Goal: Task Accomplishment & Management: Complete application form

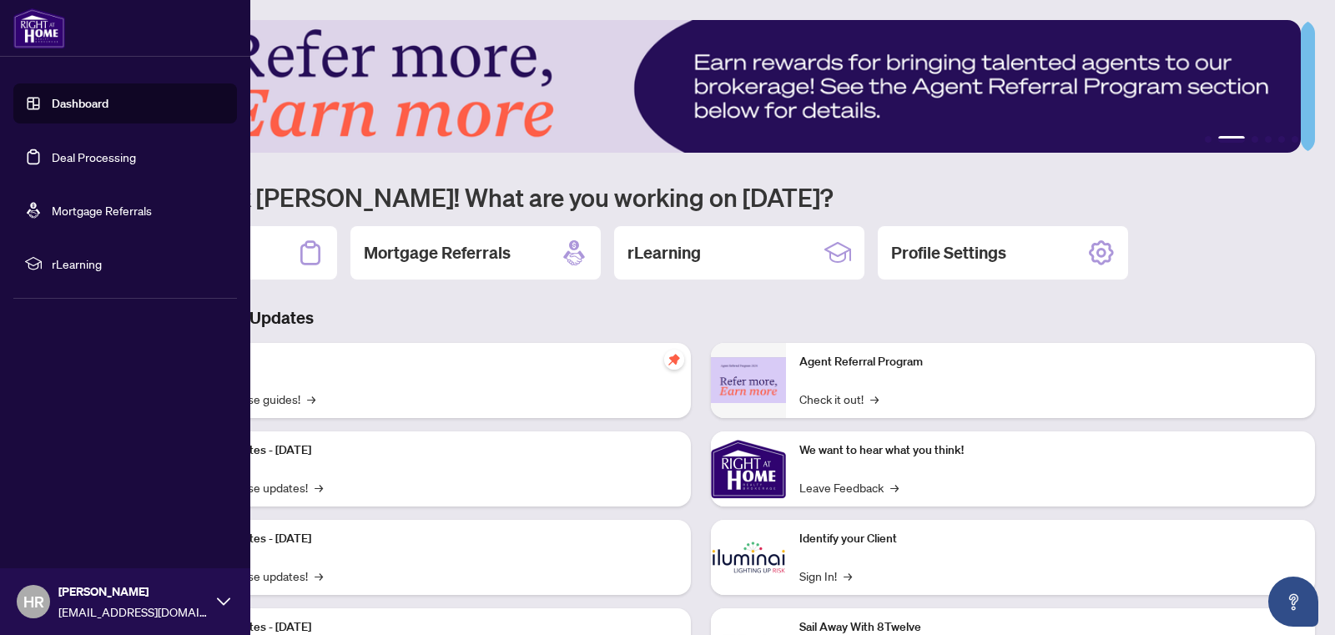
click at [96, 154] on link "Deal Processing" at bounding box center [94, 156] width 84 height 15
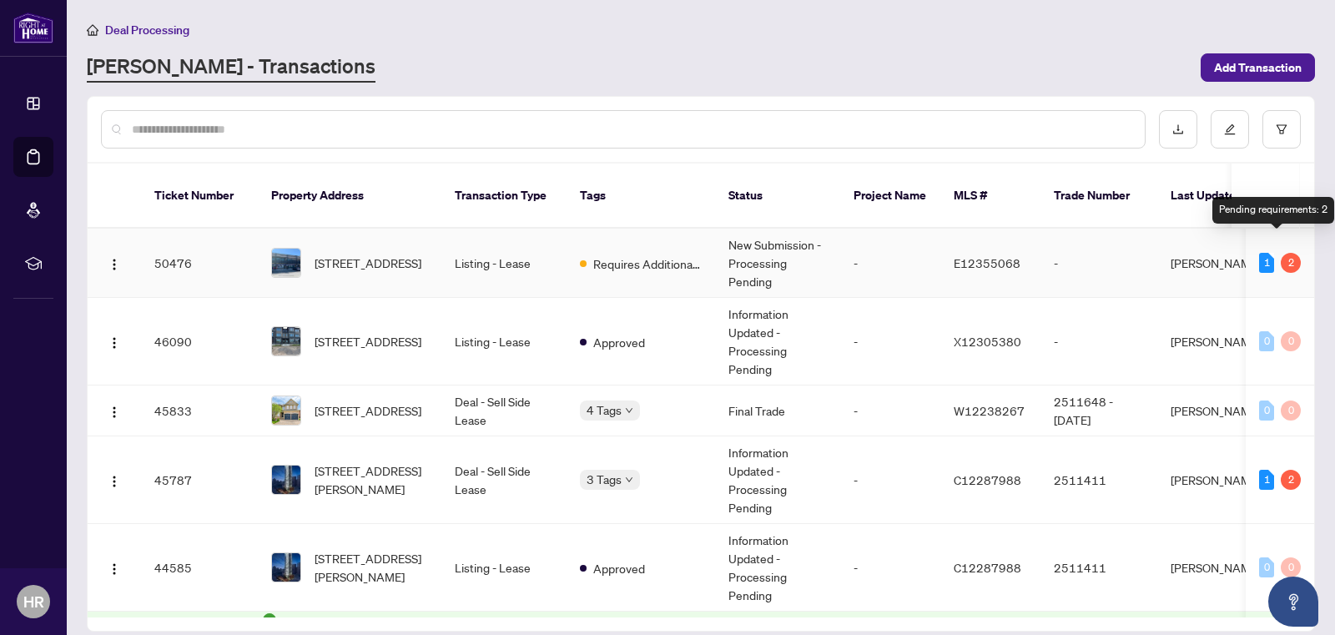
click at [1281, 253] on div "2" at bounding box center [1291, 263] width 20 height 20
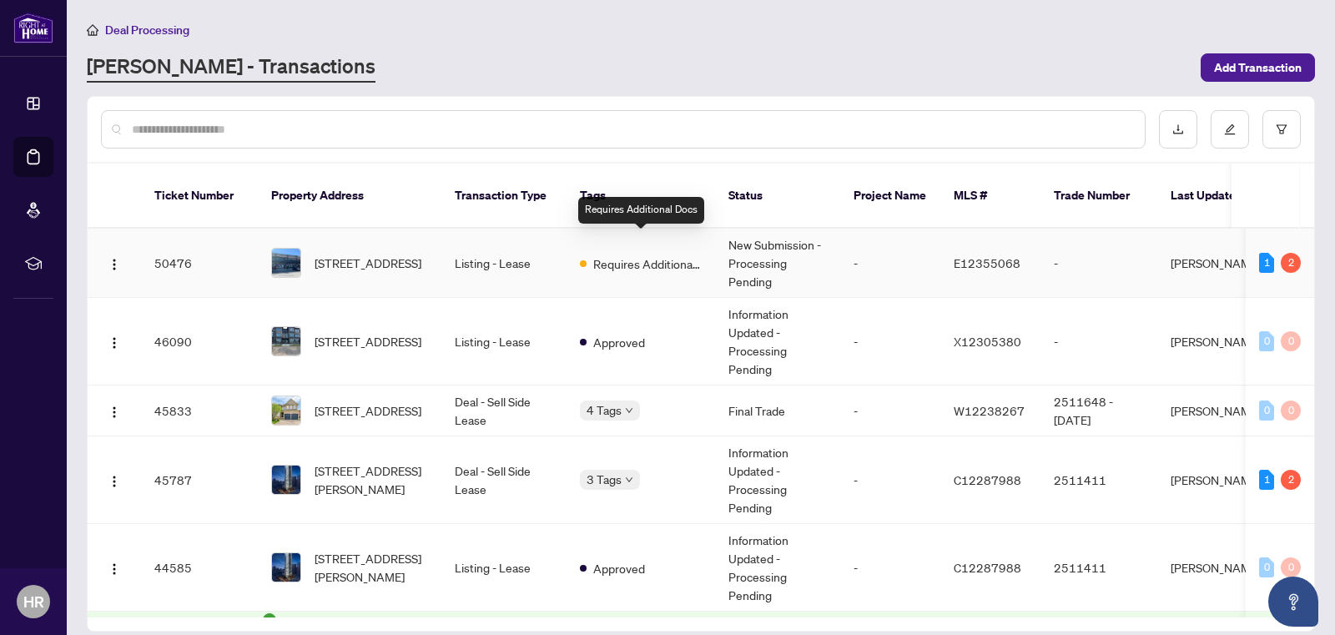
click at [654, 255] on span "Requires Additional Docs" at bounding box center [647, 264] width 108 height 18
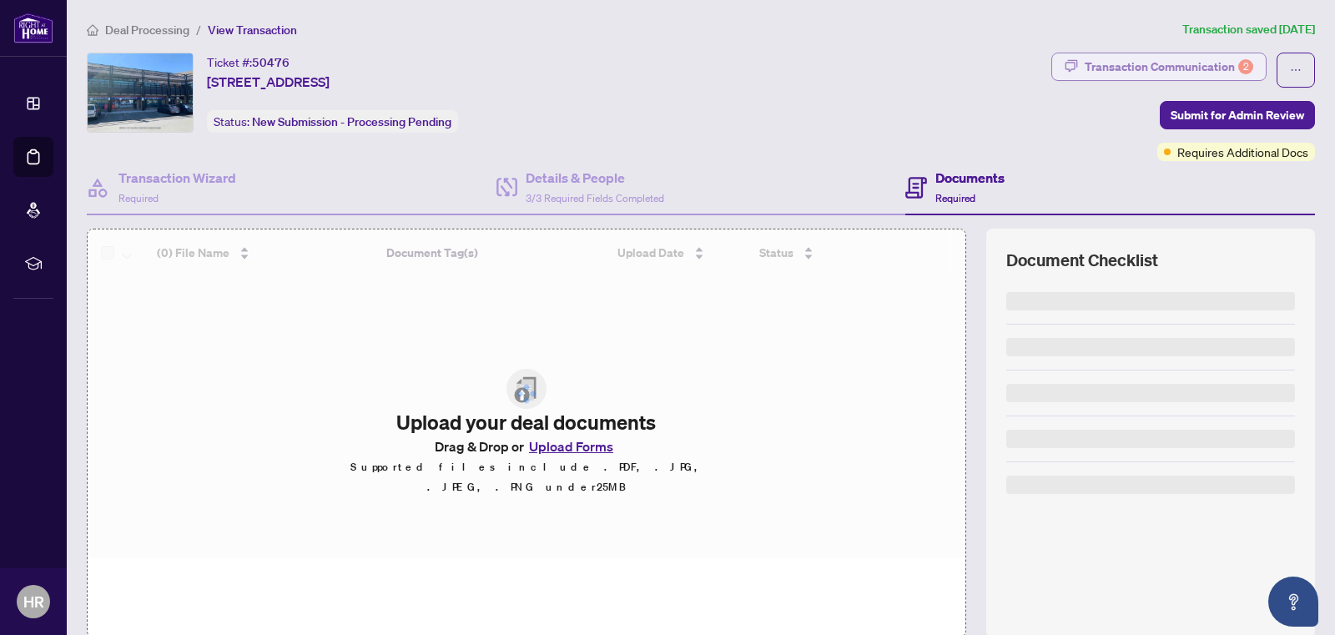
click at [1108, 62] on div "Transaction Communication 2" at bounding box center [1169, 66] width 169 height 27
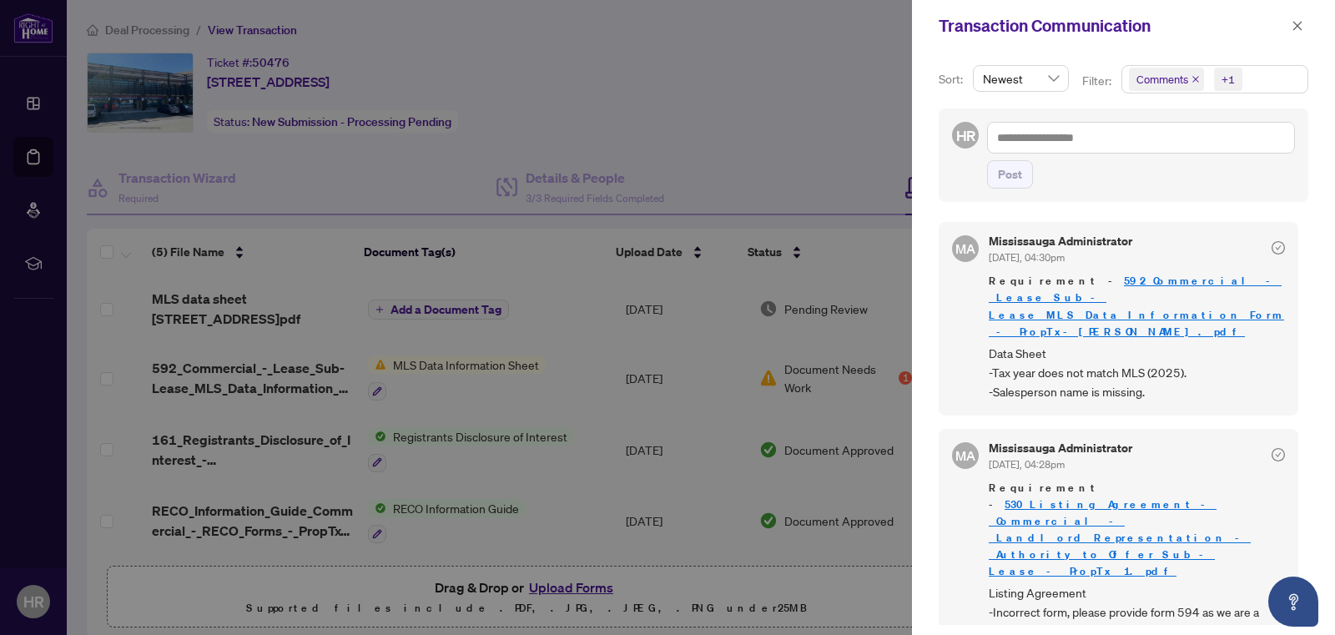
scroll to position [3, 0]
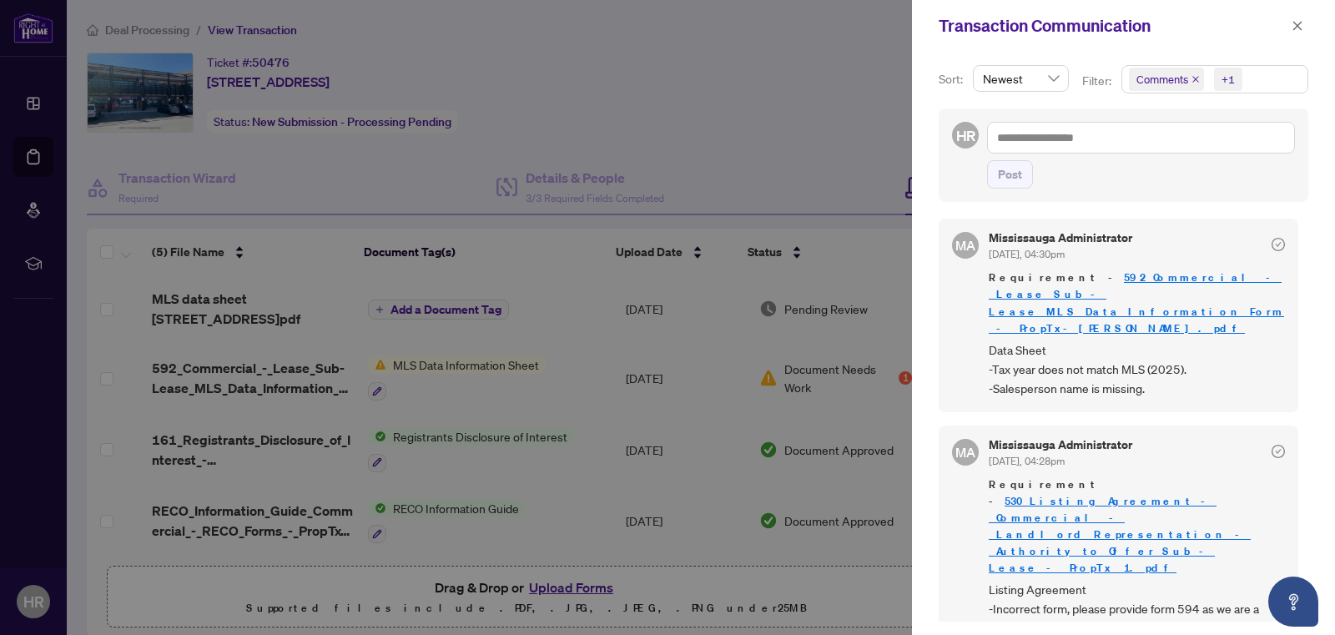
click at [865, 128] on div at bounding box center [667, 317] width 1335 height 635
click at [1297, 29] on icon "close" at bounding box center [1298, 26] width 12 height 12
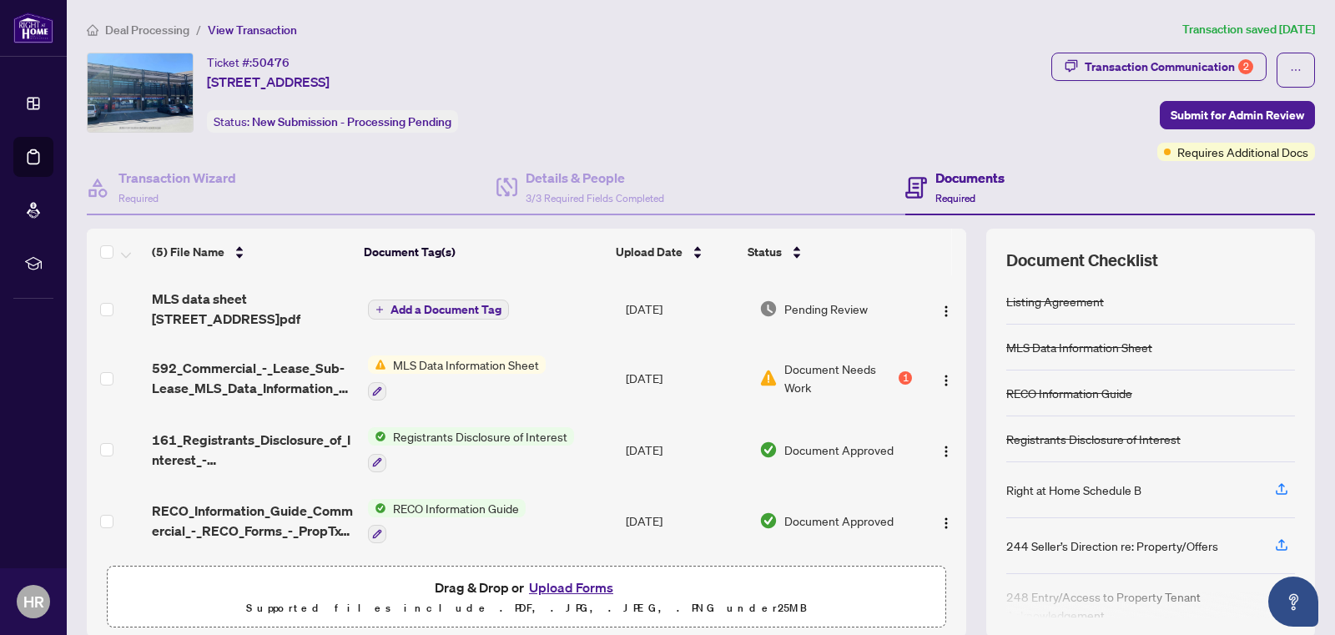
scroll to position [63, 0]
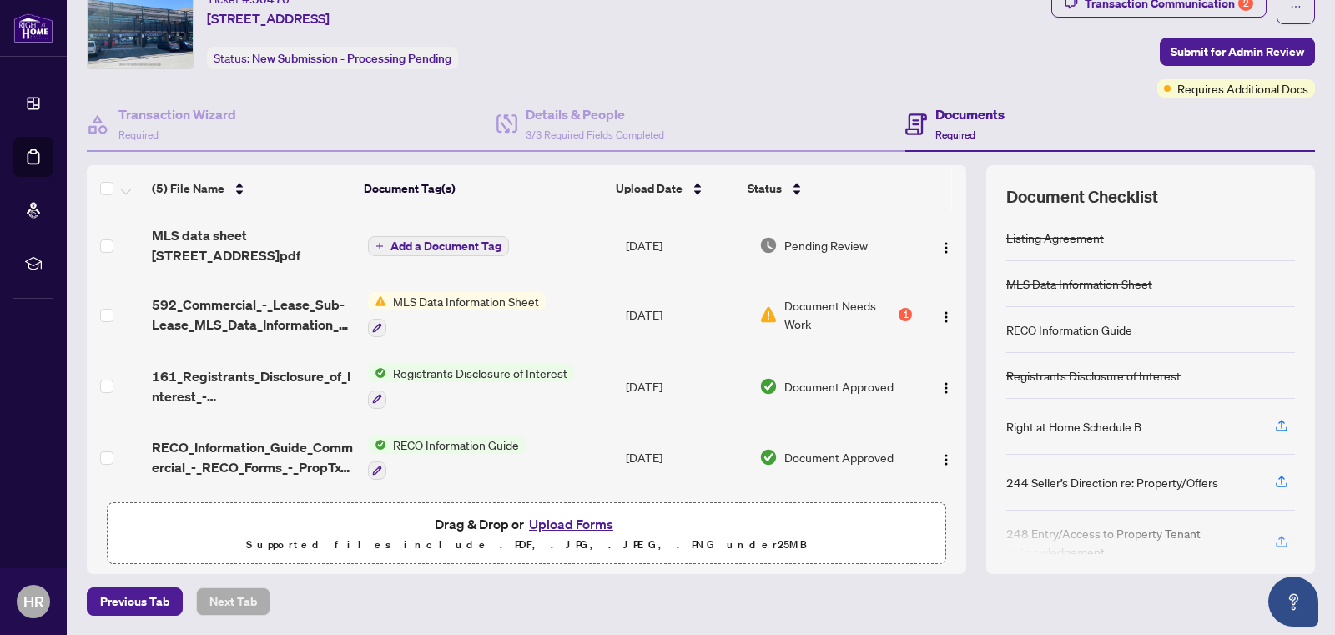
click at [571, 517] on button "Upload Forms" at bounding box center [571, 524] width 94 height 22
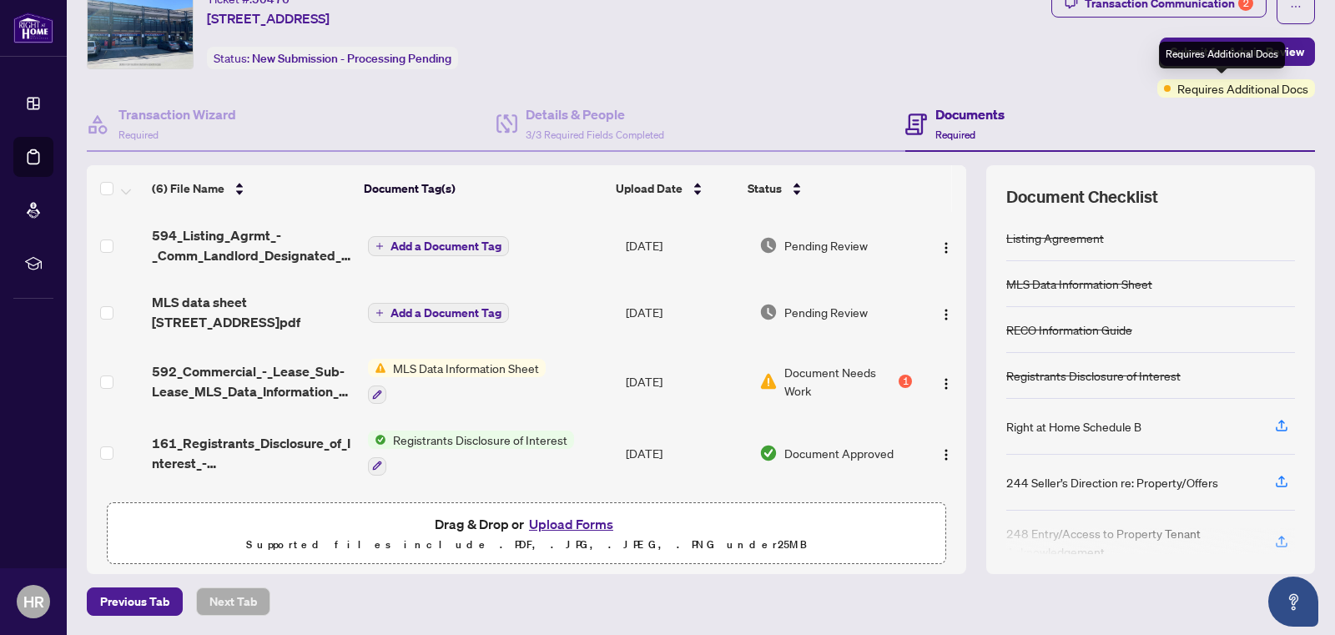
click at [1228, 56] on div "Requires Additional Docs" at bounding box center [1222, 55] width 126 height 27
click at [1006, 63] on div "Ticket #: 50476 [STREET_ADDRESS] Status: New Submission - Processing Pending" at bounding box center [566, 29] width 958 height 80
click at [1214, 56] on span "Submit for Admin Review" at bounding box center [1238, 51] width 134 height 27
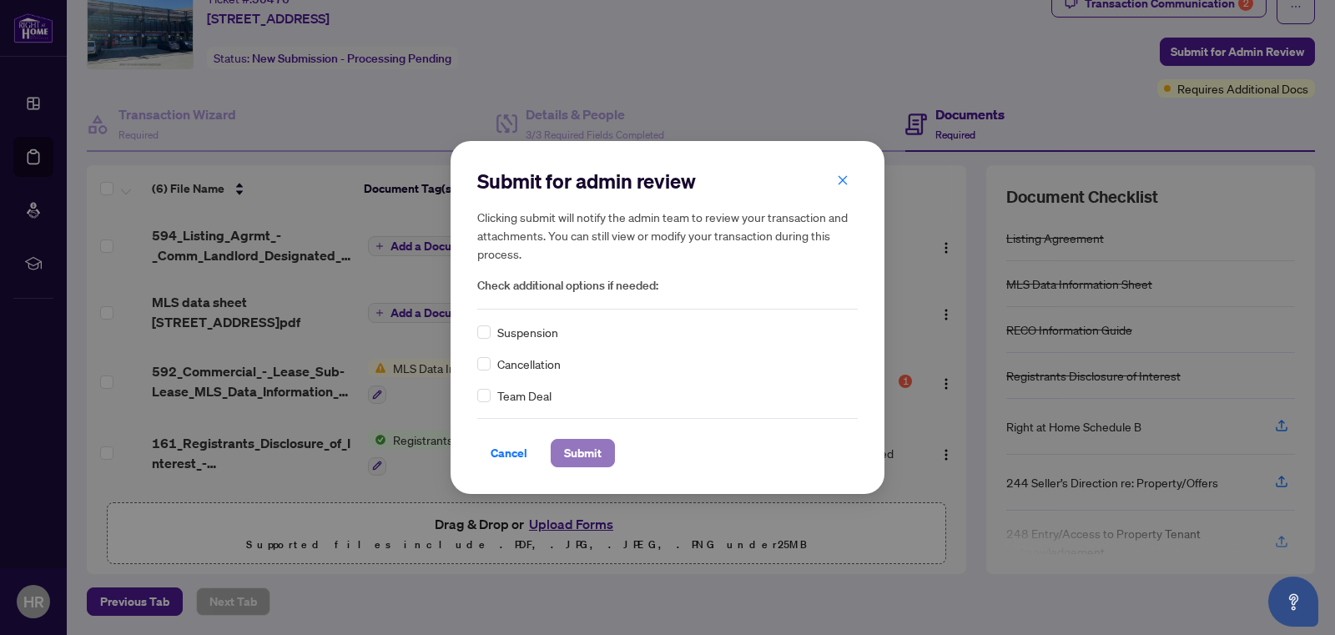
click at [586, 446] on span "Submit" at bounding box center [583, 453] width 38 height 27
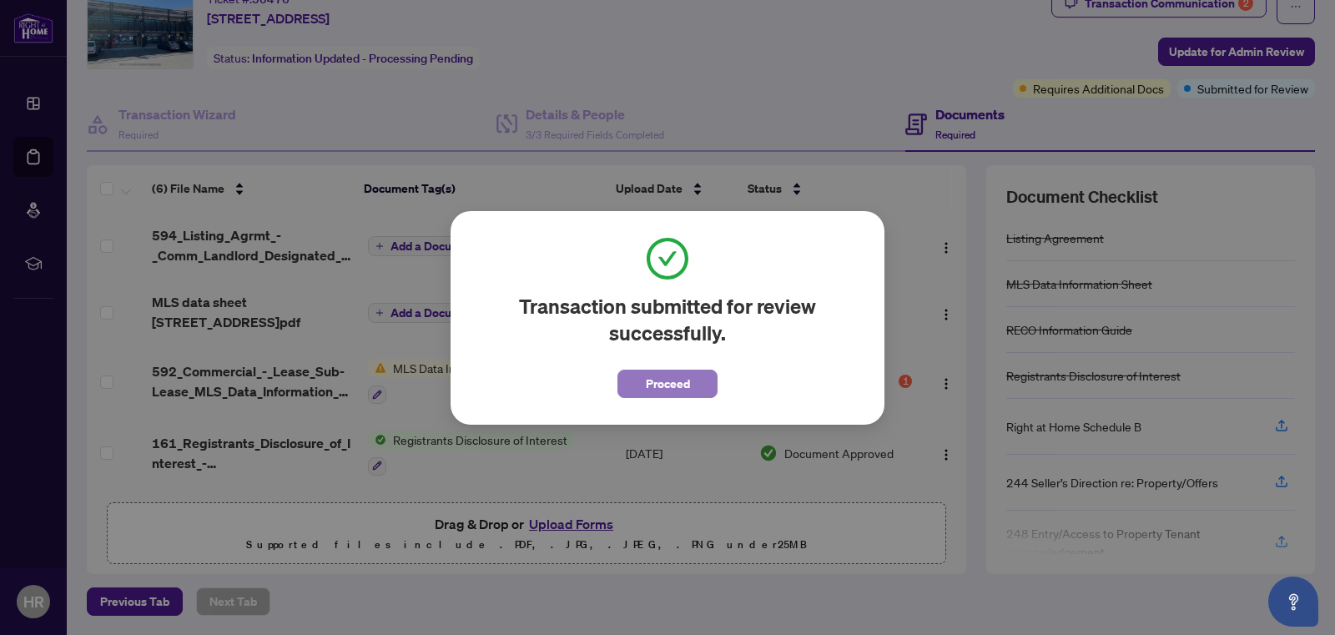
click at [675, 391] on span "Proceed" at bounding box center [668, 384] width 44 height 27
